Goal: Find contact information: Find contact information

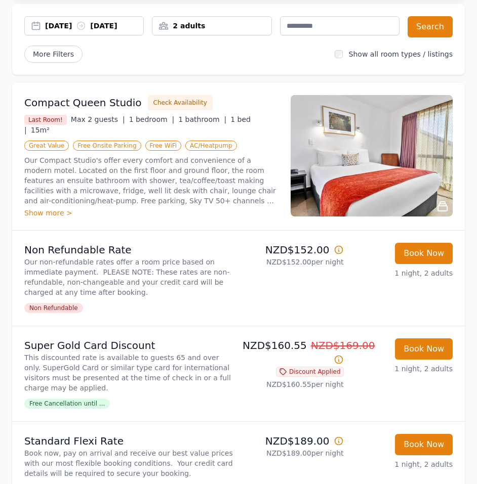
scroll to position [152, 0]
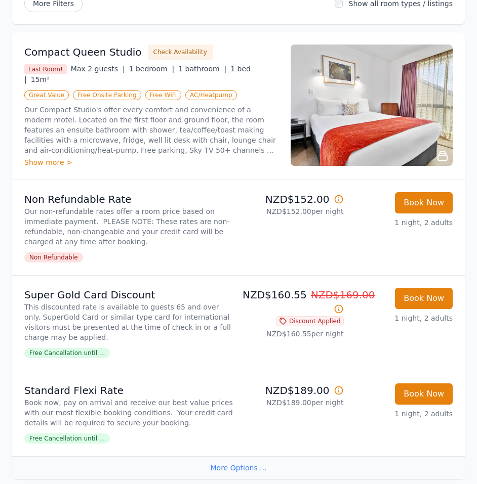
click at [113, 401] on p "Book now, pay on arrival and receive our best value prices with our most flexib…" at bounding box center [129, 413] width 210 height 30
click at [69, 441] on span "Free Cancellation until ..." at bounding box center [67, 439] width 86 height 10
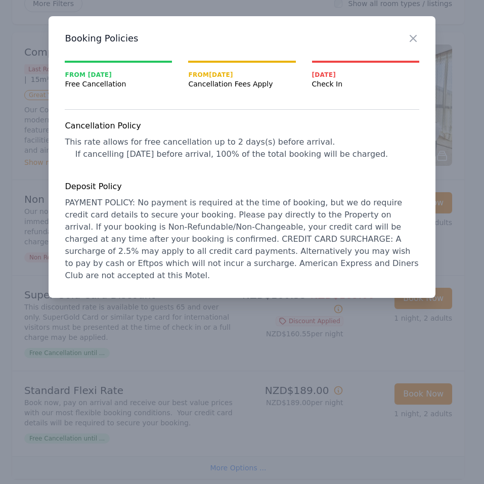
click at [420, 38] on div "Close" at bounding box center [422, 32] width 28 height 32
click at [418, 37] on icon "button" at bounding box center [414, 38] width 12 height 12
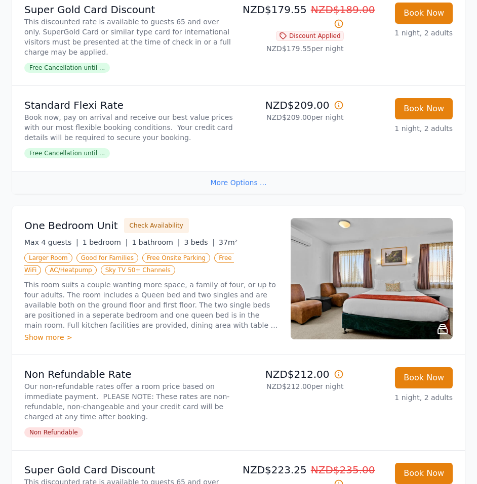
scroll to position [2591, 0]
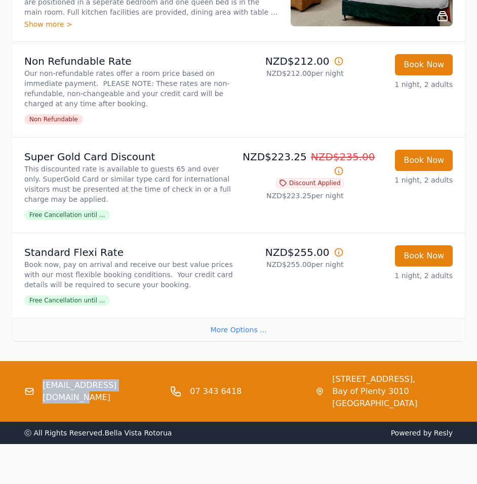
drag, startPoint x: 130, startPoint y: 388, endPoint x: 45, endPoint y: 387, distance: 85.6
click at [45, 387] on div "[EMAIL_ADDRESS][DOMAIN_NAME]" at bounding box center [92, 392] width 137 height 36
copy link "[EMAIL_ADDRESS][DOMAIN_NAME]"
click at [126, 318] on div "More Options ..." at bounding box center [238, 329] width 453 height 23
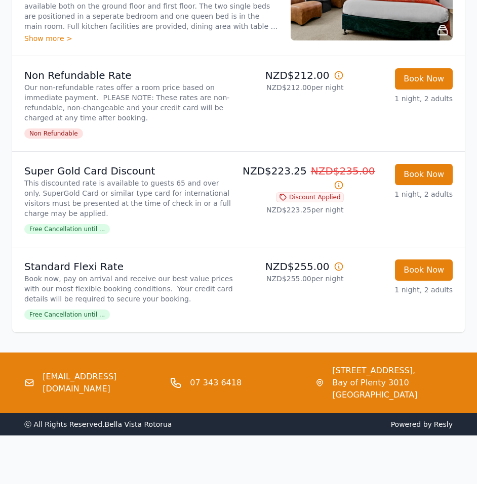
scroll to position [2569, 0]
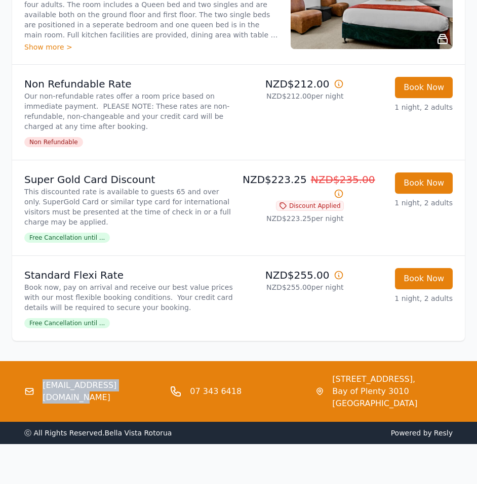
drag, startPoint x: 138, startPoint y: 385, endPoint x: 43, endPoint y: 387, distance: 95.7
click at [43, 387] on div "[EMAIL_ADDRESS][DOMAIN_NAME]" at bounding box center [92, 392] width 137 height 36
copy link "[EMAIL_ADDRESS][DOMAIN_NAME]"
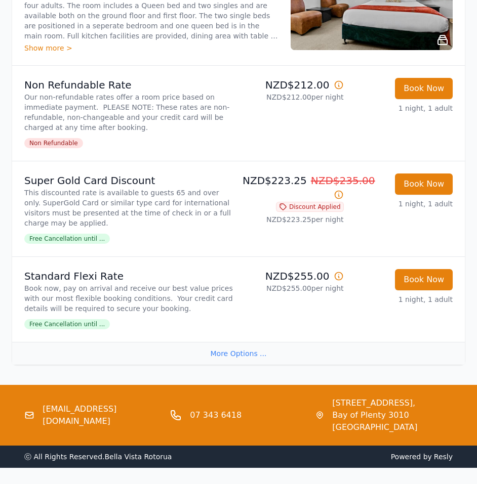
scroll to position [2591, 0]
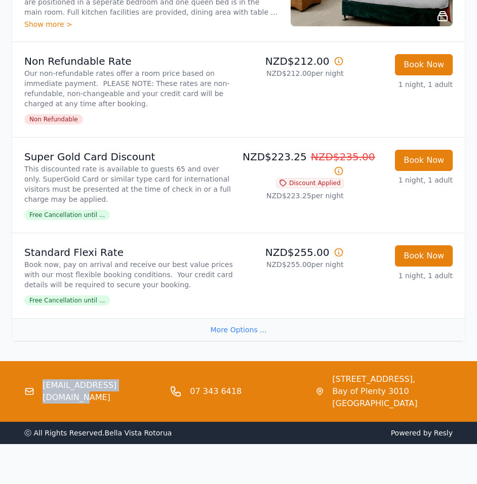
drag, startPoint x: 140, startPoint y: 378, endPoint x: 44, endPoint y: 380, distance: 96.2
click at [44, 380] on div "[EMAIL_ADDRESS][DOMAIN_NAME]" at bounding box center [92, 392] width 137 height 36
copy link "[EMAIL_ADDRESS][DOMAIN_NAME]"
